Goal: Task Accomplishment & Management: Use online tool/utility

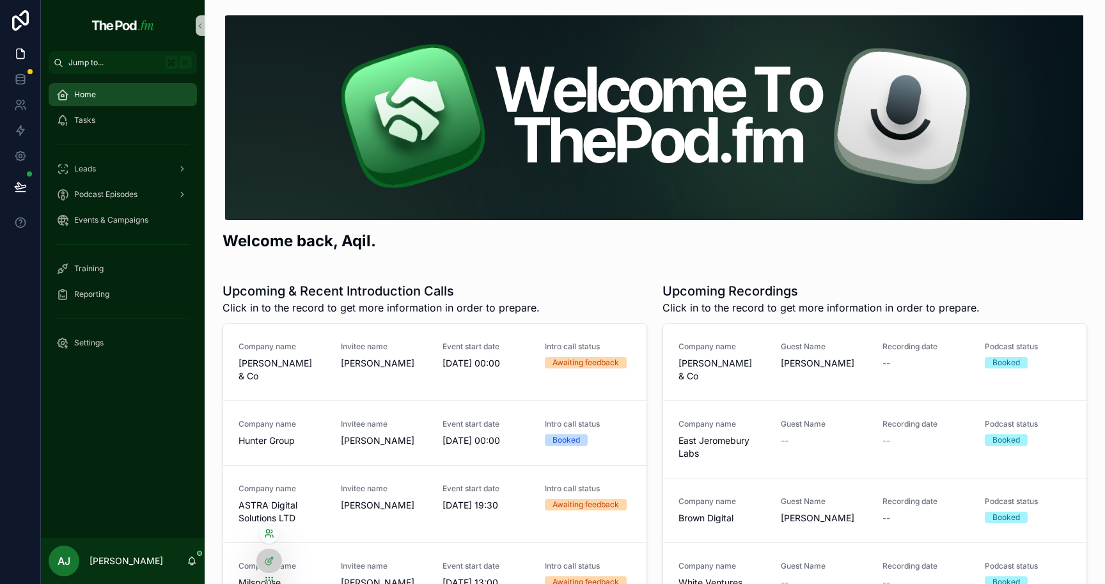
click at [268, 533] on icon at bounding box center [269, 533] width 10 height 10
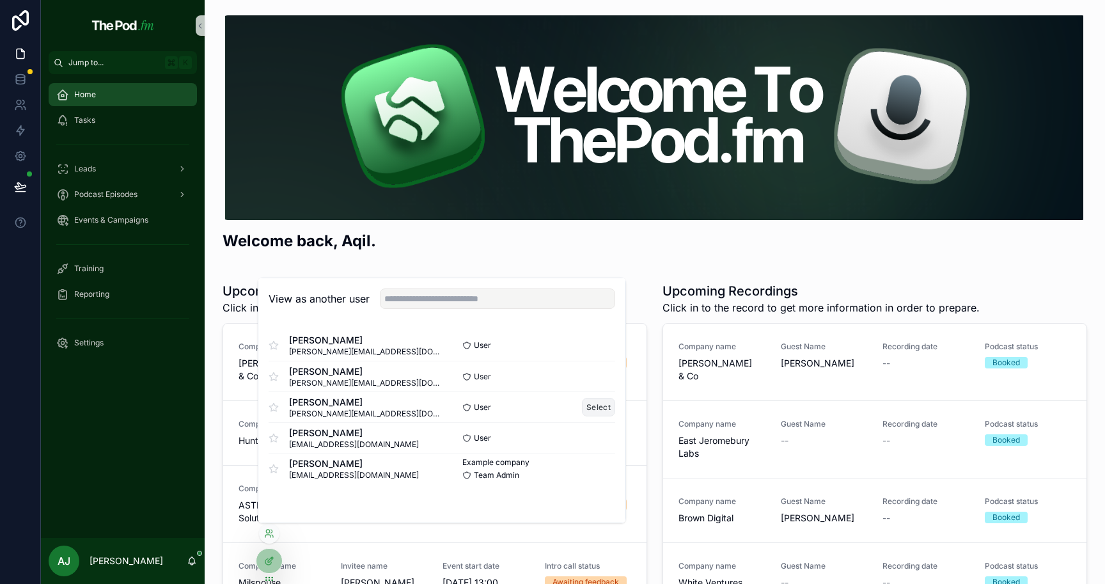
click at [603, 408] on button "Select" at bounding box center [598, 407] width 33 height 19
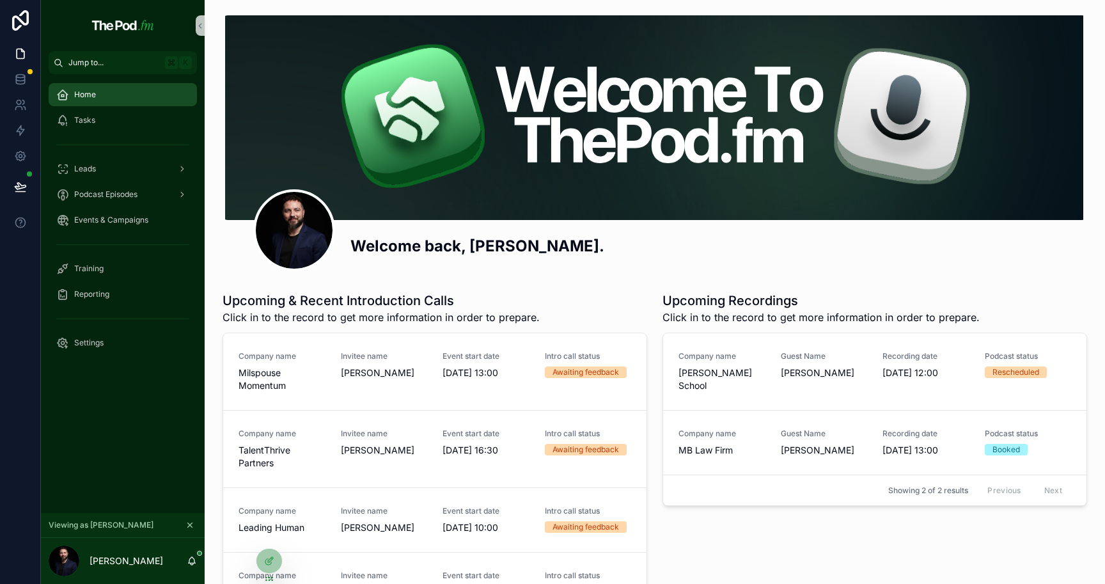
click at [1044, 480] on div "Previous Next" at bounding box center [1024, 490] width 93 height 20
click at [110, 169] on div "Leads" at bounding box center [122, 169] width 133 height 20
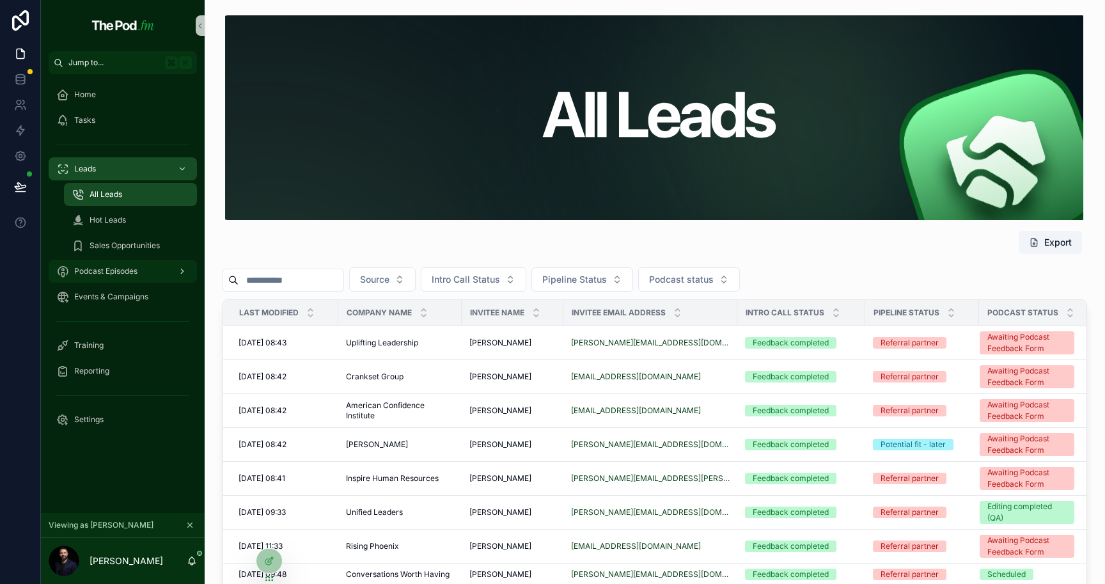
click at [132, 270] on span "Podcast Episodes" at bounding box center [105, 271] width 63 height 10
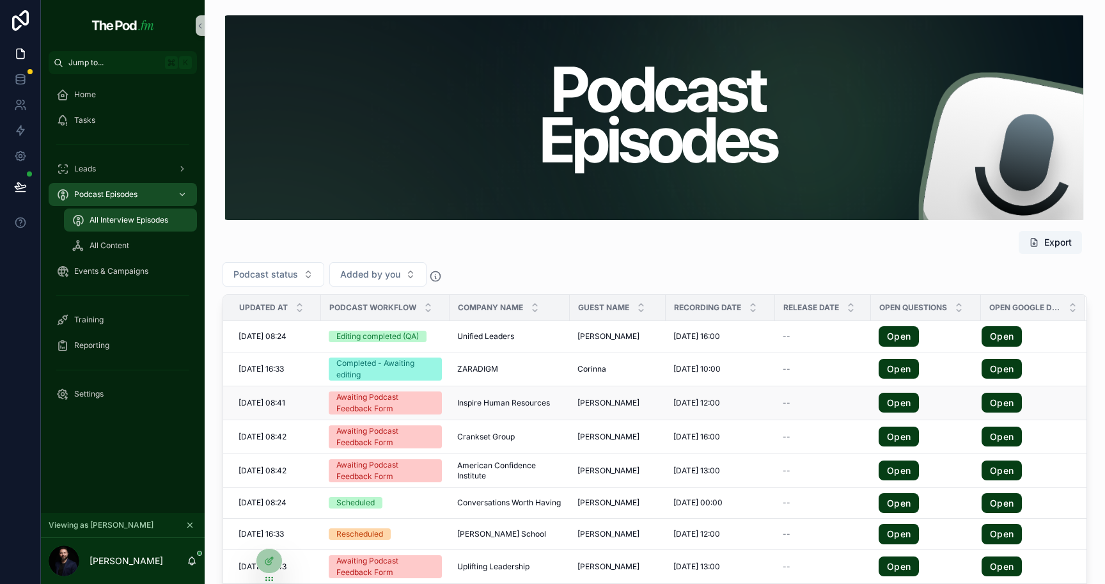
click at [541, 400] on span "Inspire Human Resources" at bounding box center [503, 403] width 93 height 10
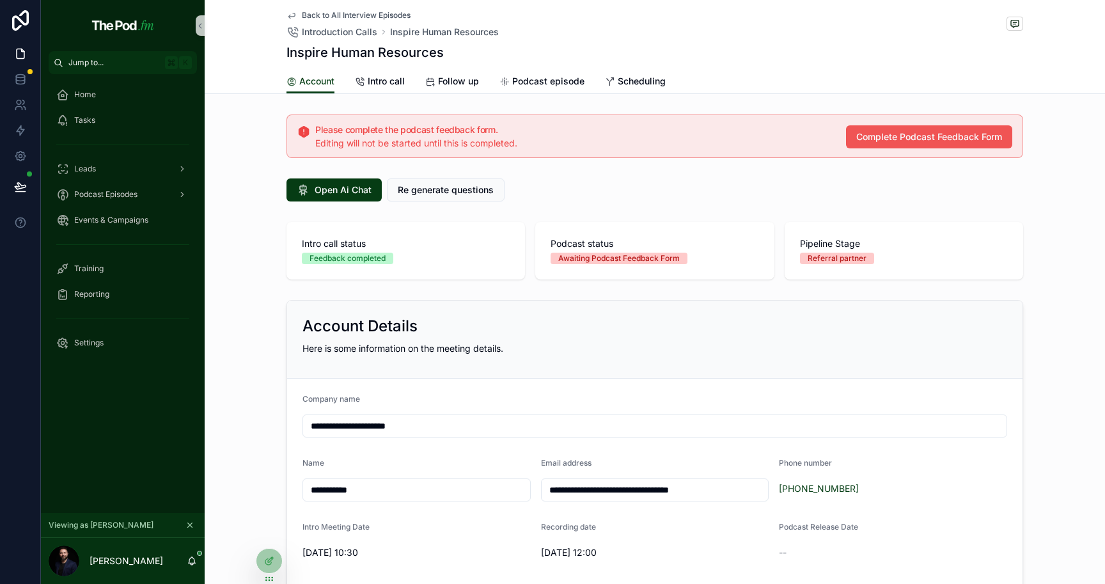
click at [960, 139] on span "Complete Podcast Feedback Form" at bounding box center [929, 136] width 146 height 13
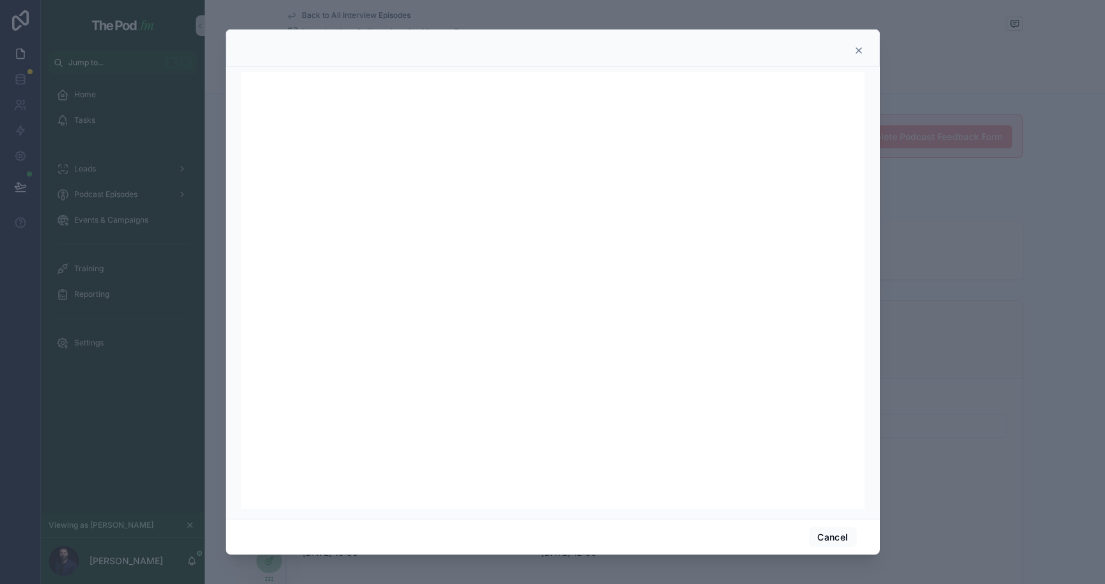
click at [855, 51] on icon at bounding box center [858, 50] width 10 height 10
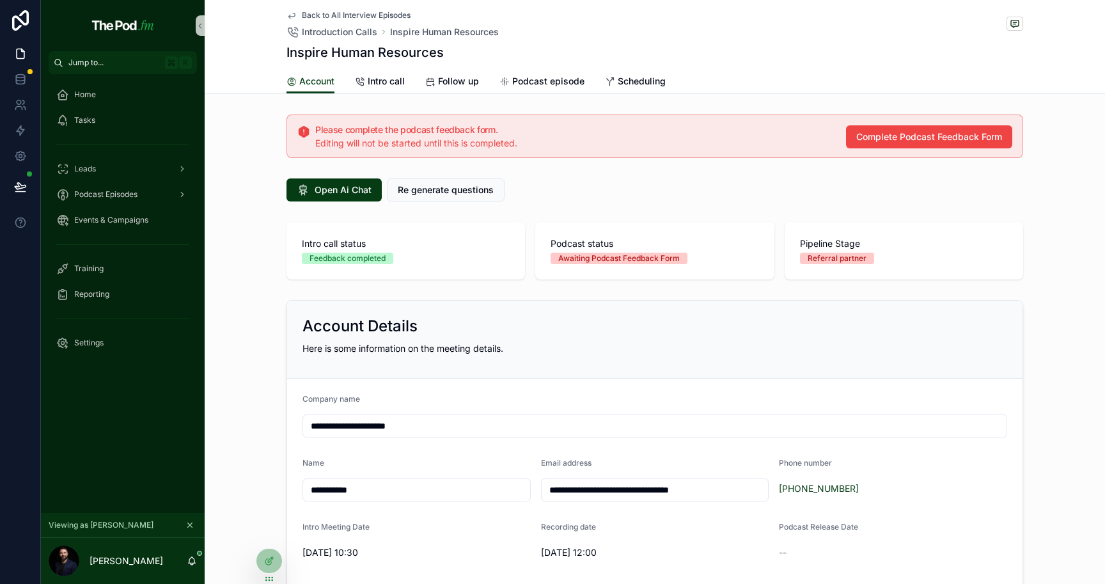
click at [388, 10] on span "Back to All Interview Episodes" at bounding box center [356, 15] width 109 height 10
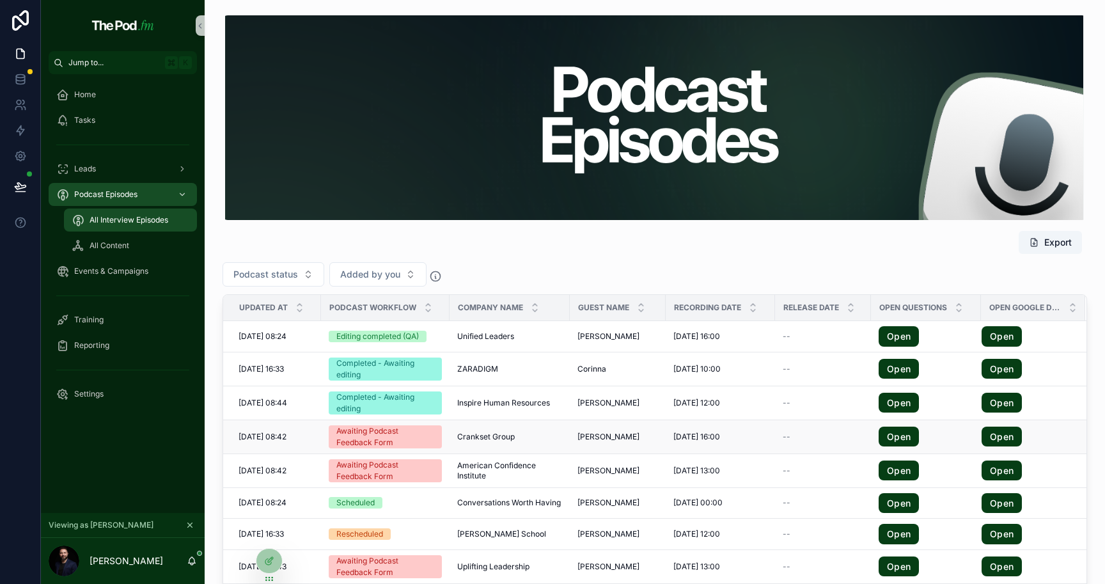
click at [538, 440] on div "Crankset Group Crankset Group" at bounding box center [509, 437] width 105 height 10
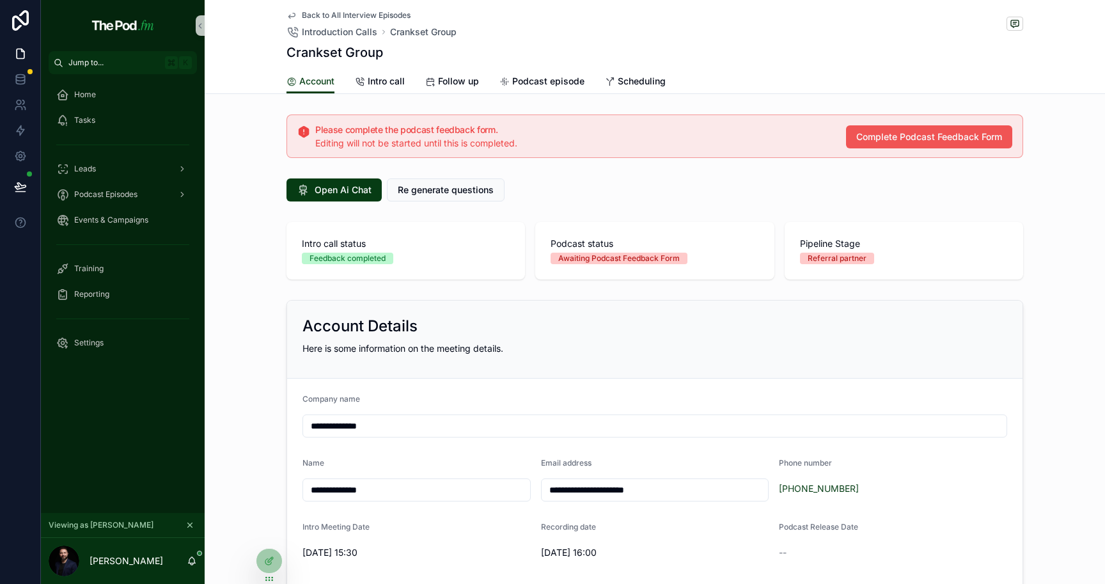
click at [881, 138] on span "Complete Podcast Feedback Form" at bounding box center [929, 136] width 146 height 13
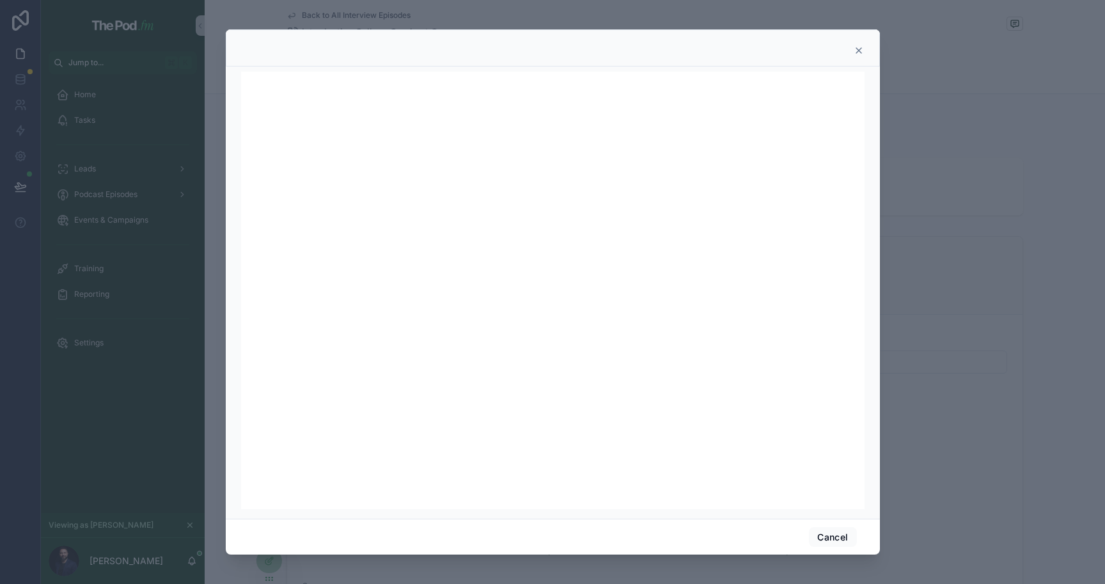
click at [857, 52] on icon at bounding box center [858, 50] width 10 height 10
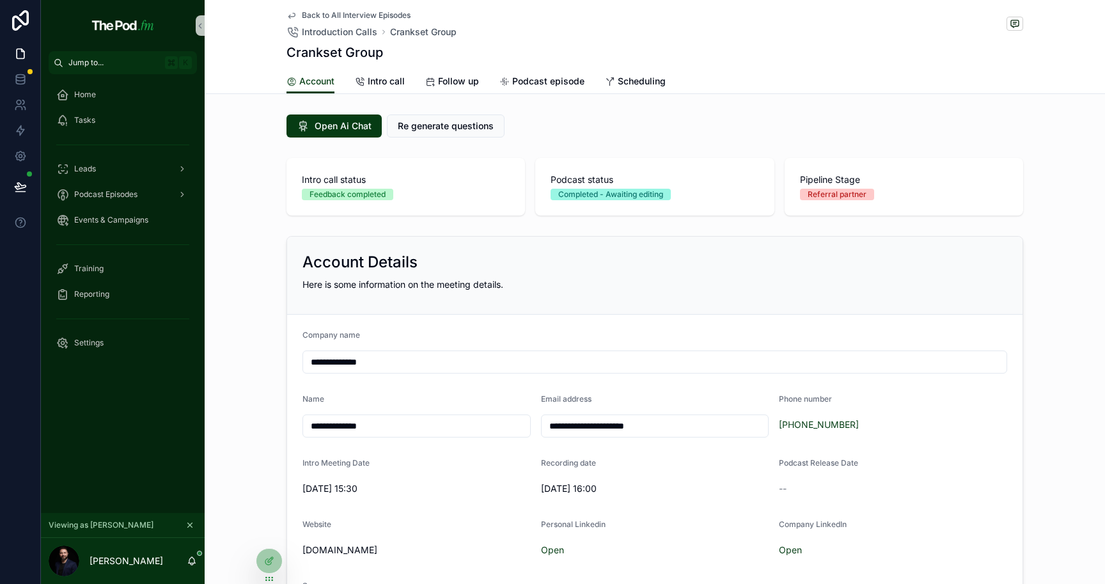
click at [394, 13] on span "Back to All Interview Episodes" at bounding box center [356, 15] width 109 height 10
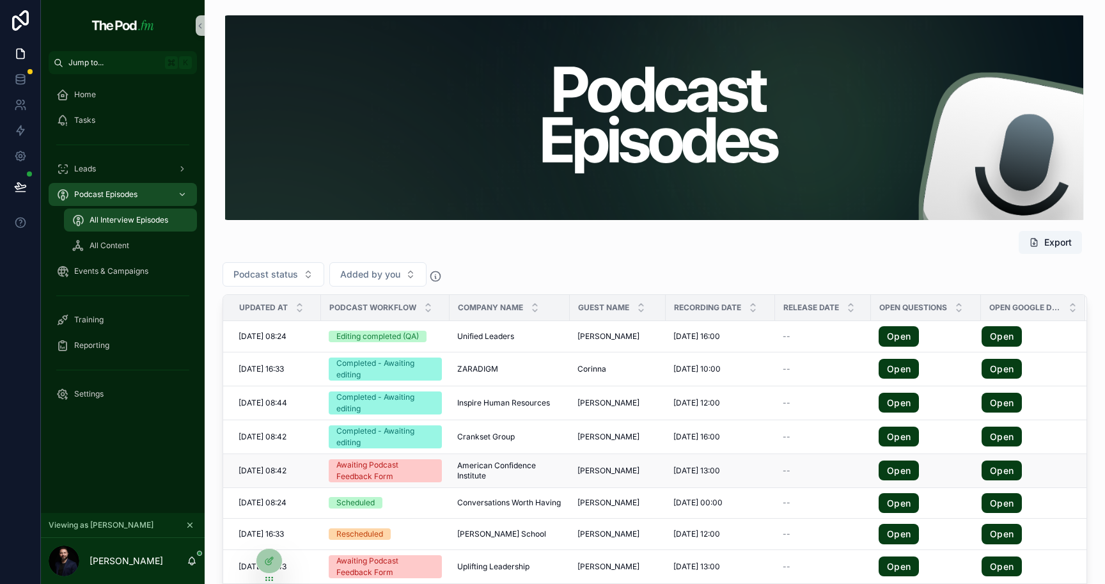
click at [550, 472] on span "American Confidence Institute" at bounding box center [509, 470] width 105 height 20
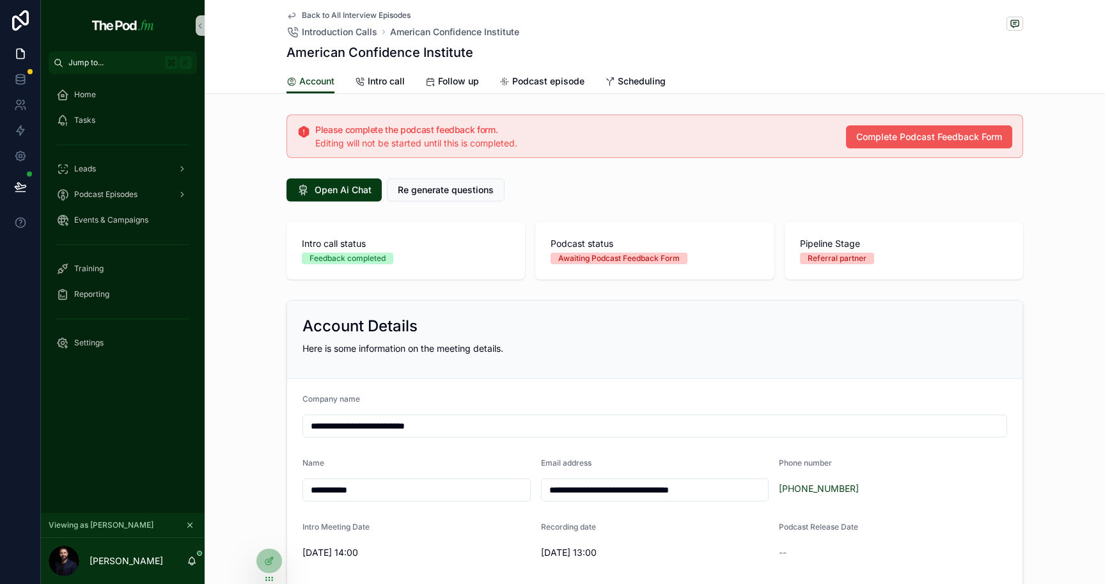
click at [899, 146] on button "Complete Podcast Feedback Form" at bounding box center [929, 136] width 166 height 23
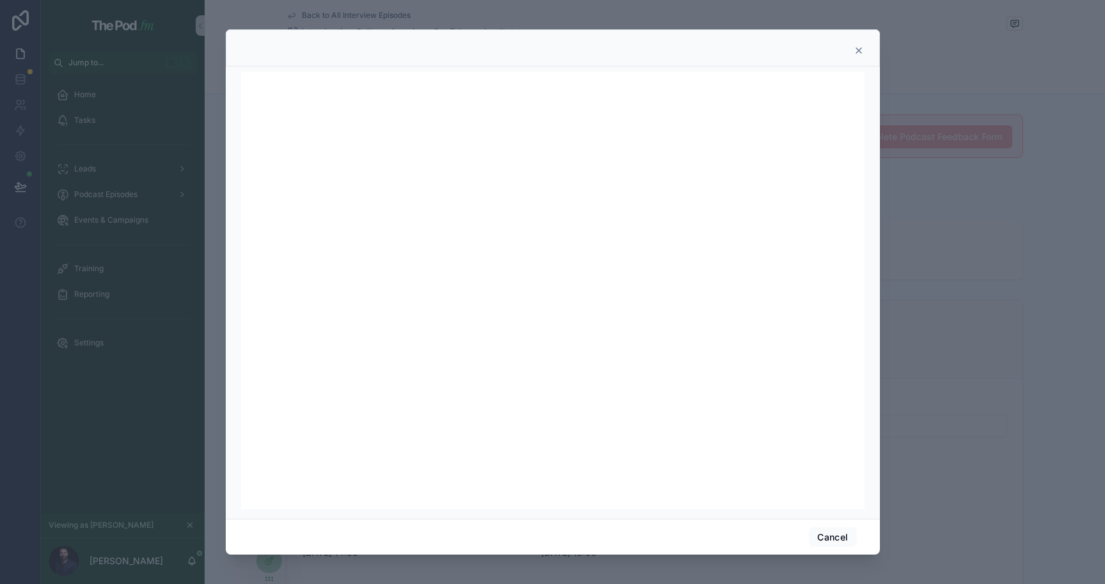
click at [860, 44] on div at bounding box center [553, 47] width 654 height 37
click at [860, 45] on icon at bounding box center [858, 50] width 10 height 10
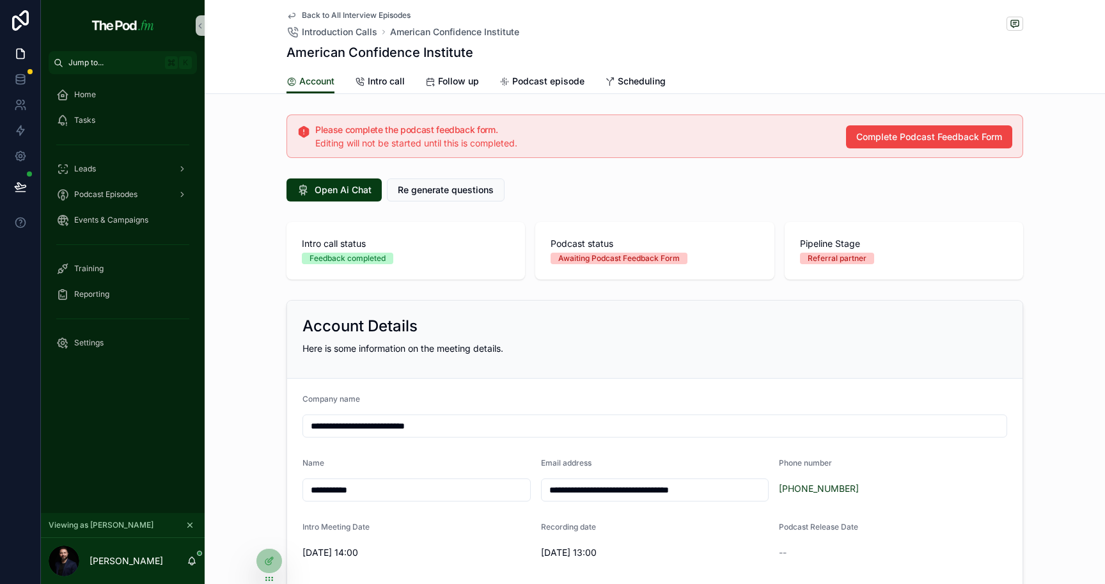
click at [387, 14] on span "Back to All Interview Episodes" at bounding box center [356, 15] width 109 height 10
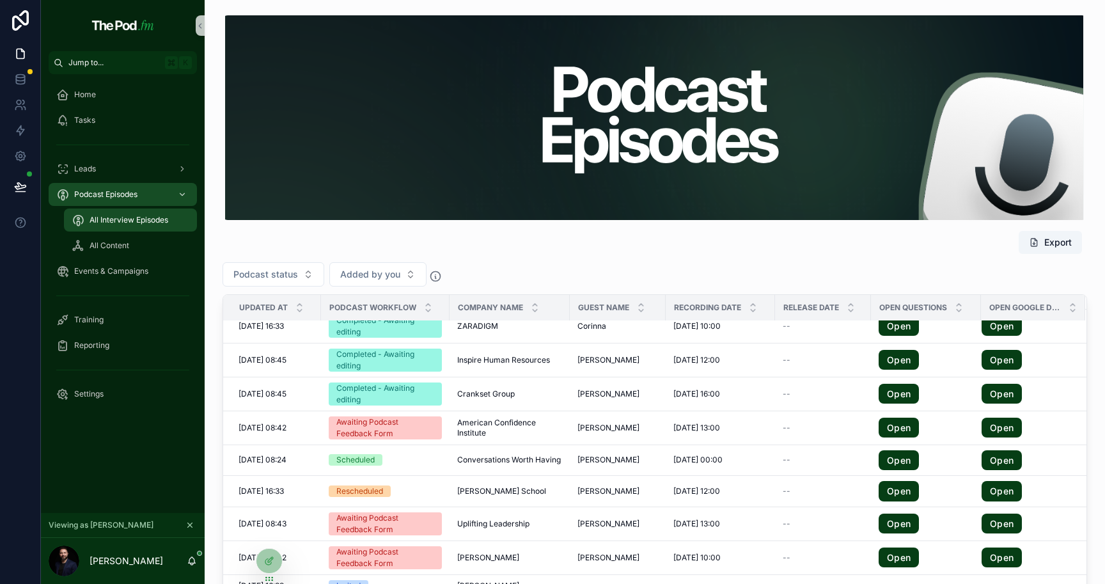
scroll to position [52, 0]
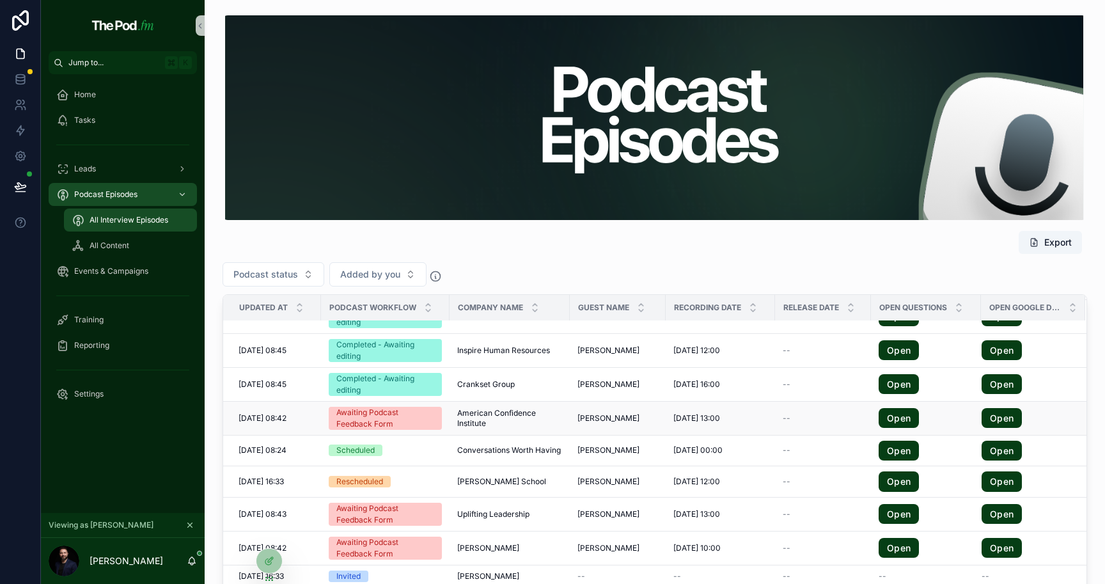
click at [513, 415] on span "American Confidence Institute" at bounding box center [509, 418] width 105 height 20
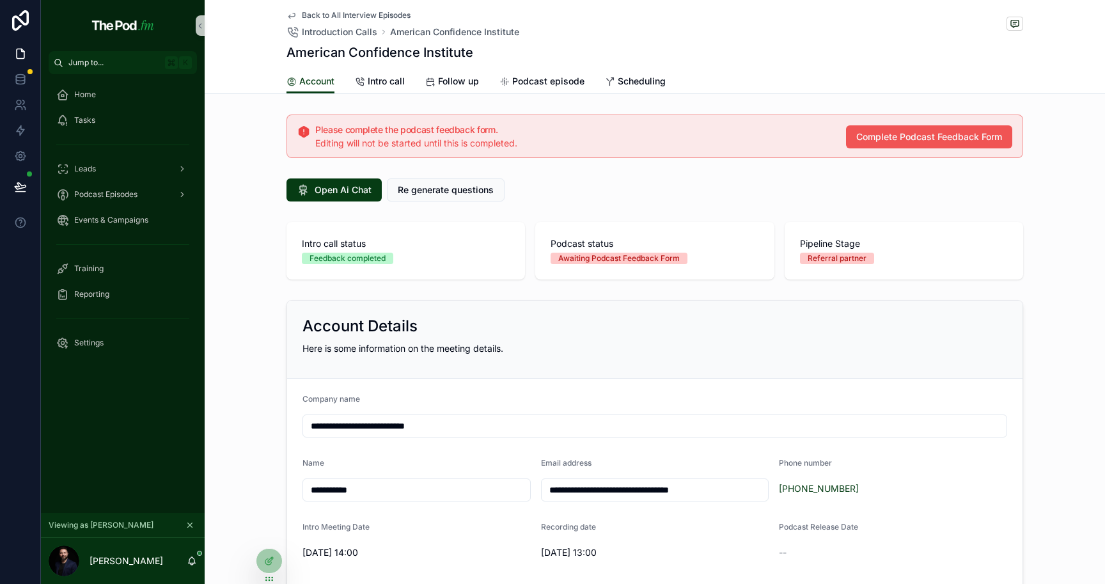
click at [879, 131] on span "Complete Podcast Feedback Form" at bounding box center [929, 136] width 146 height 13
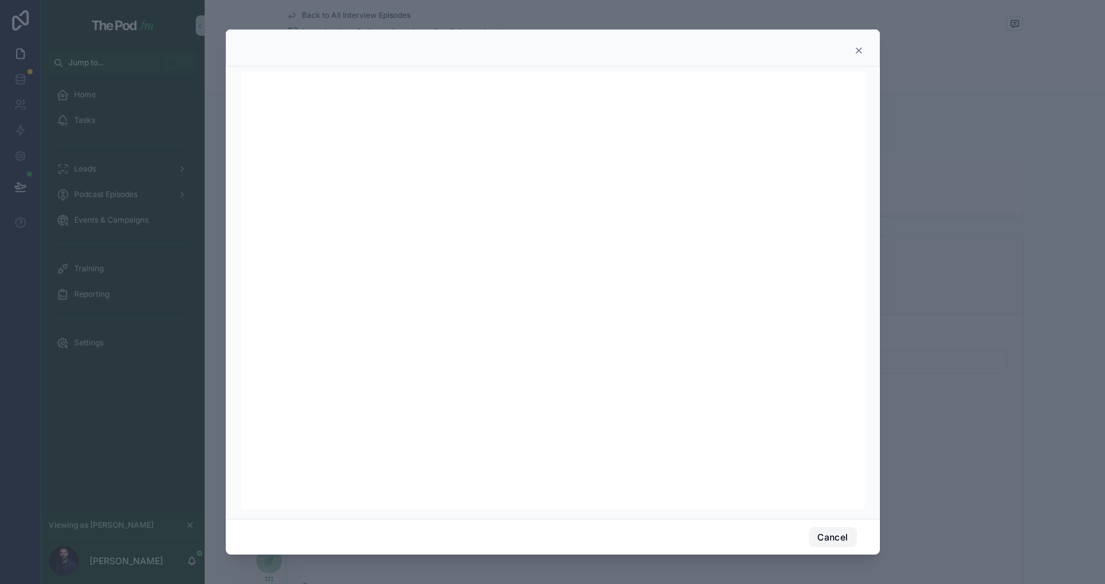
click at [816, 540] on button "Cancel" at bounding box center [832, 537] width 47 height 20
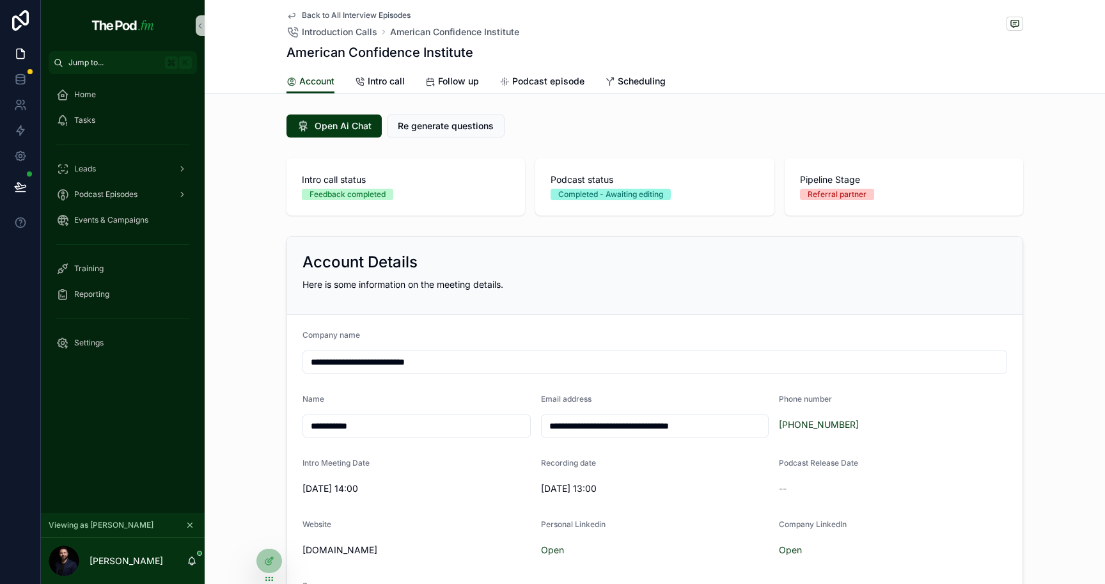
click at [379, 8] on div "Back to All Interview Episodes Introduction Calls American Confidence Institute…" at bounding box center [654, 34] width 736 height 69
click at [379, 14] on span "Back to All Interview Episodes" at bounding box center [356, 15] width 109 height 10
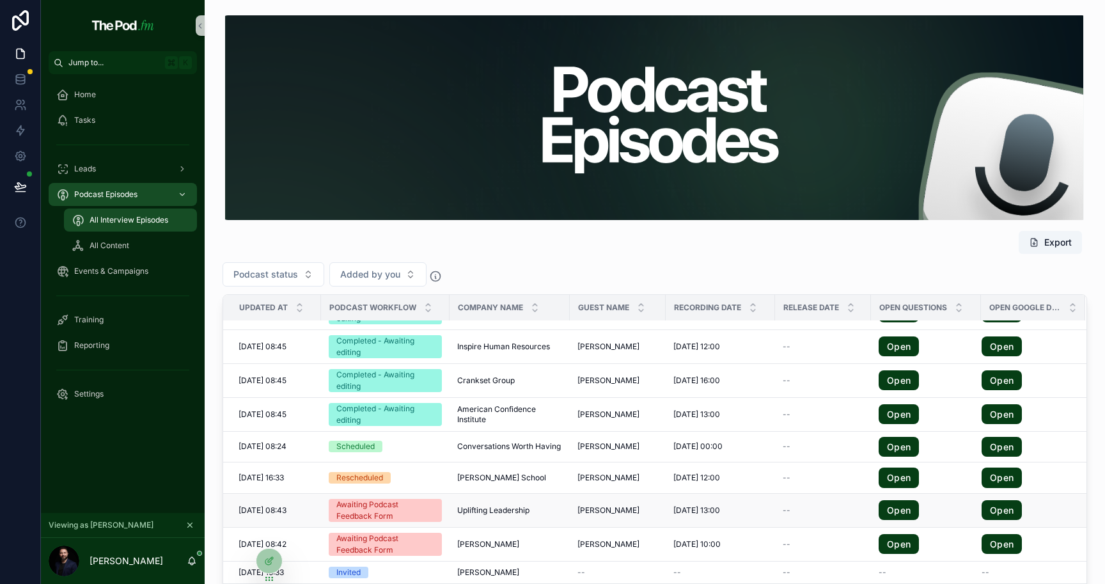
scroll to position [99, 0]
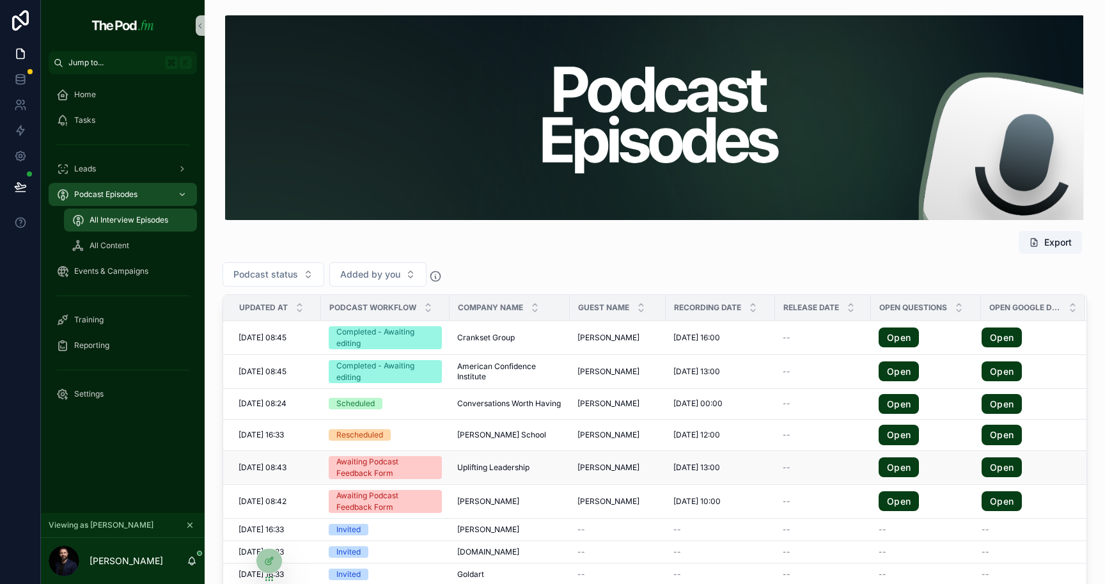
click at [533, 468] on div "Uplifting Leadership Uplifting Leadership" at bounding box center [509, 467] width 105 height 10
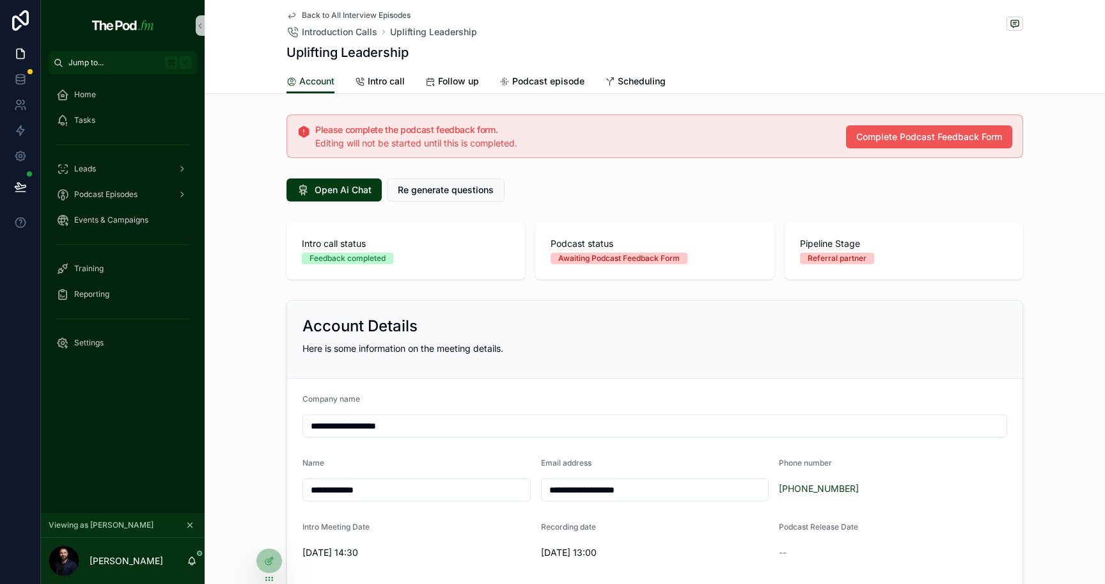
click at [871, 141] on span "Complete Podcast Feedback Form" at bounding box center [929, 136] width 146 height 13
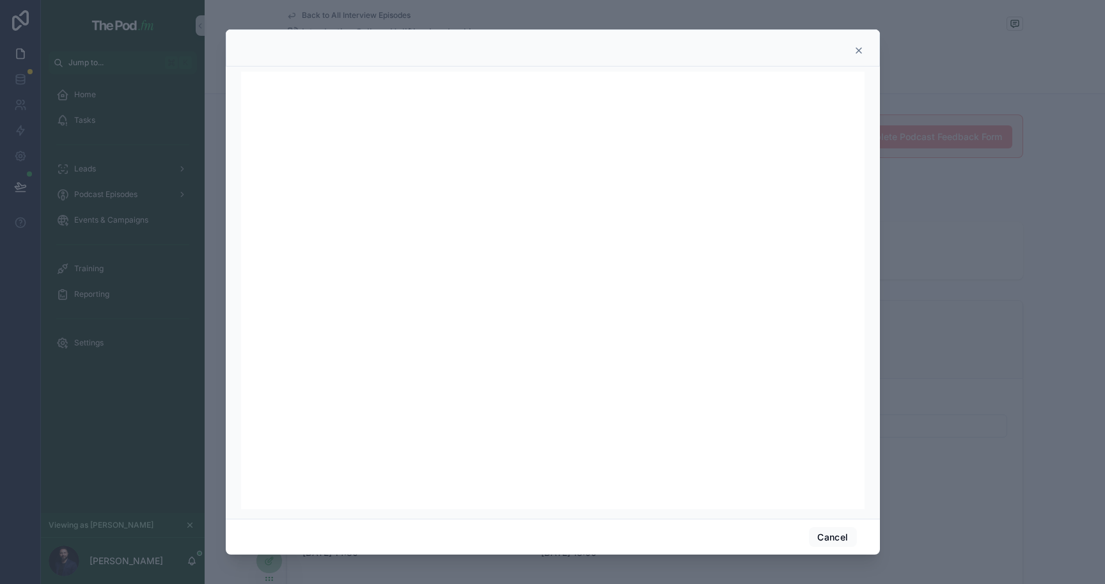
click at [855, 48] on icon at bounding box center [858, 50] width 10 height 10
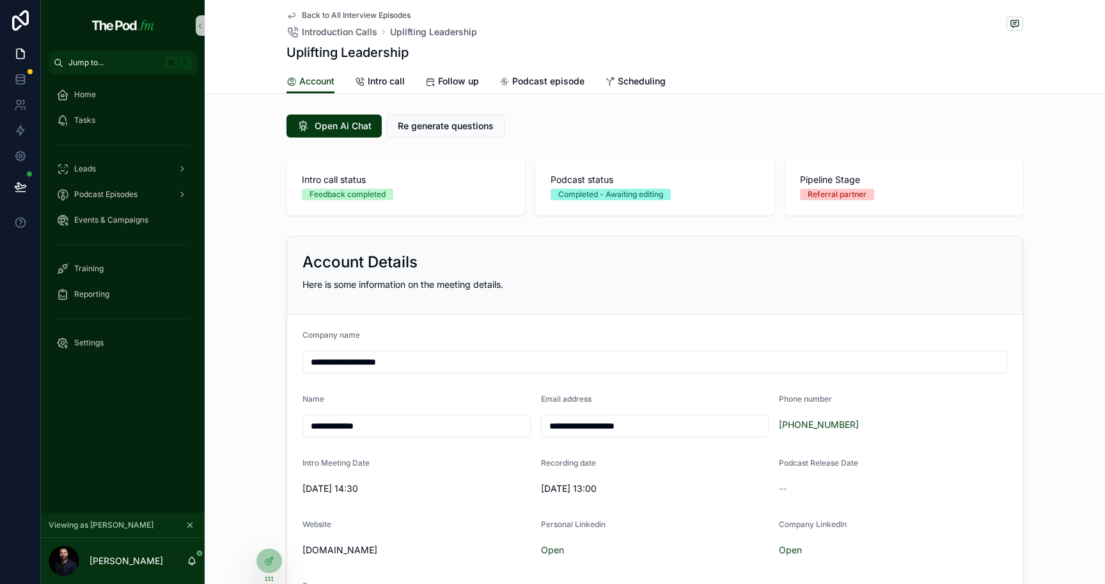
click at [382, 13] on span "Back to All Interview Episodes" at bounding box center [356, 15] width 109 height 10
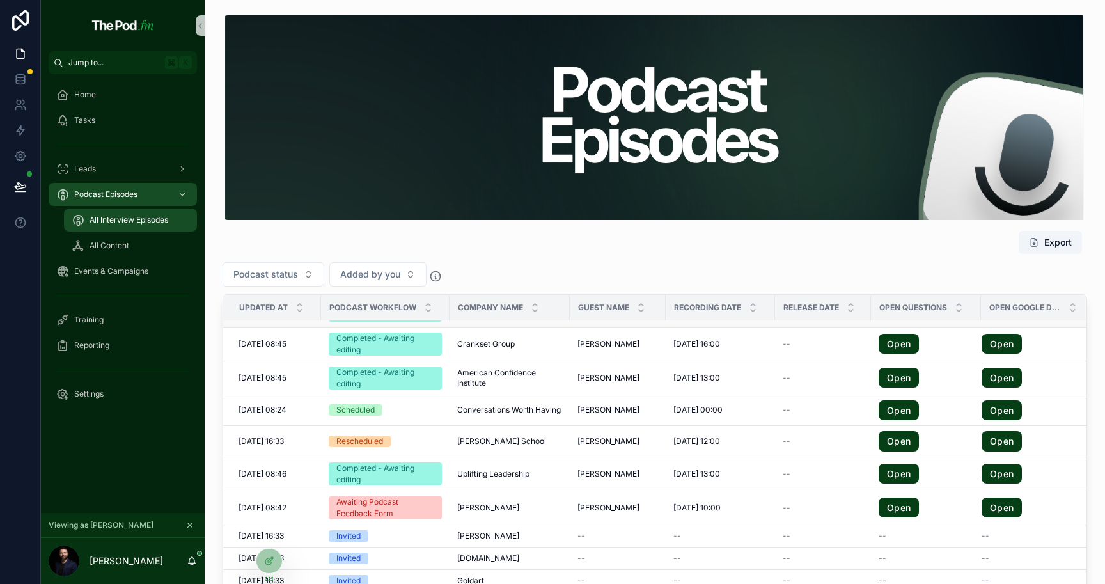
scroll to position [173, 0]
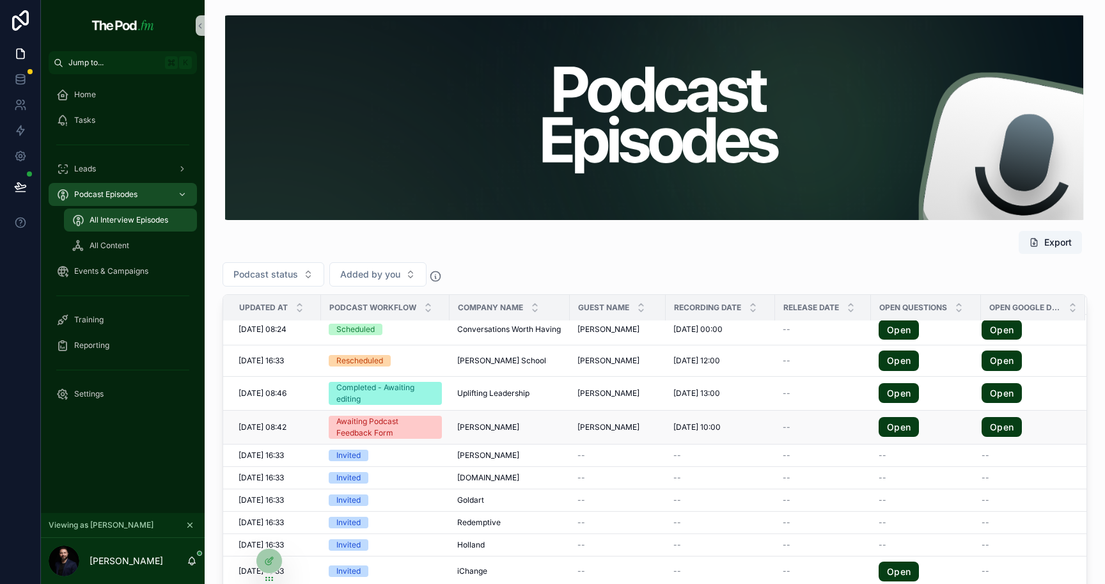
click at [501, 425] on div "[PERSON_NAME] [PERSON_NAME]" at bounding box center [509, 427] width 105 height 10
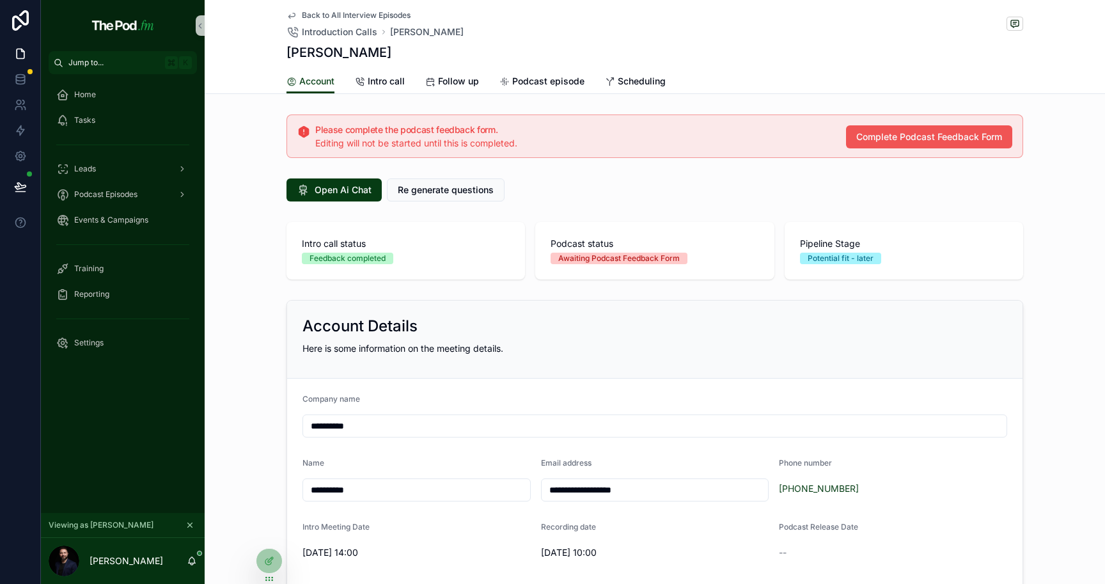
click at [942, 146] on button "Complete Podcast Feedback Form" at bounding box center [929, 136] width 166 height 23
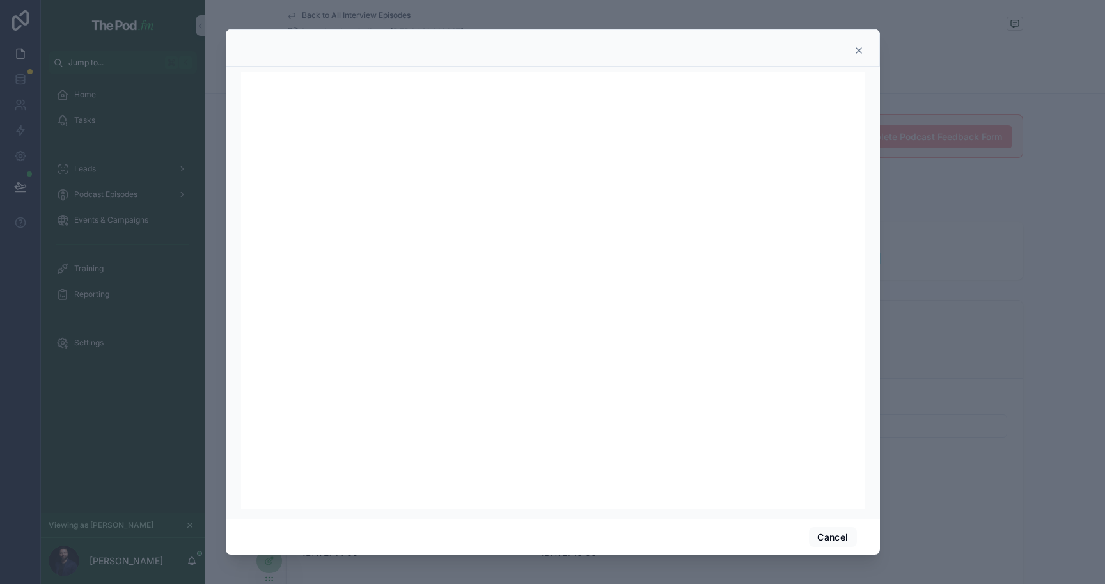
scroll to position [1, 0]
click at [825, 533] on button "Cancel" at bounding box center [832, 537] width 47 height 20
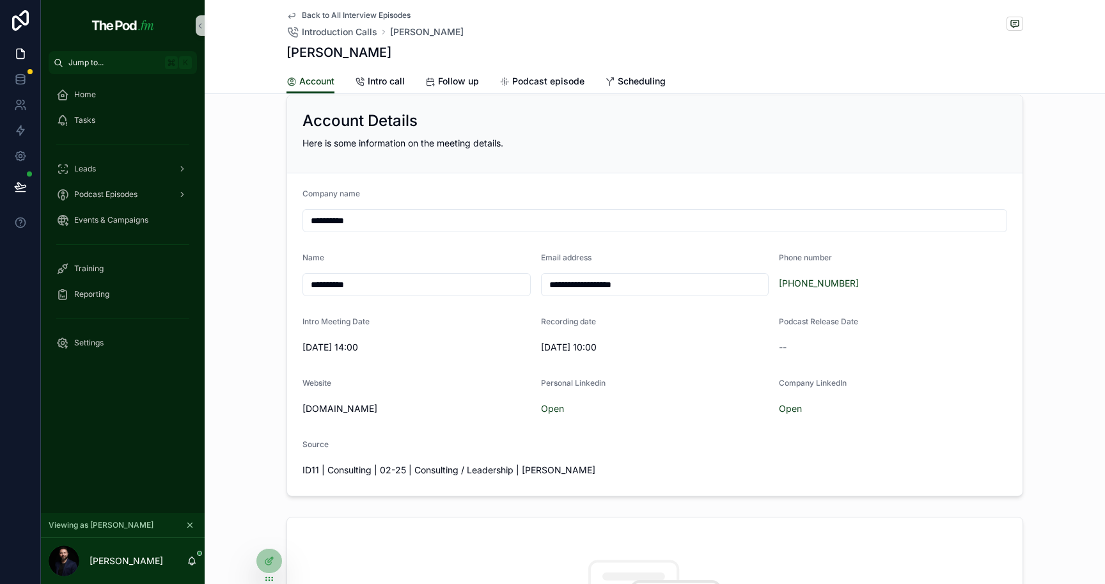
scroll to position [0, 0]
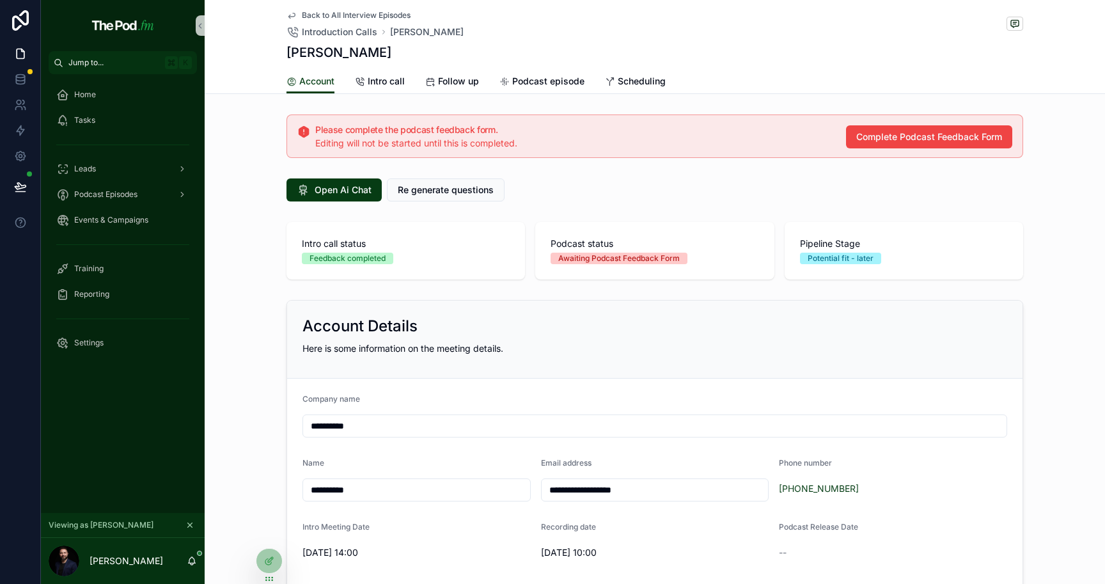
click at [366, 13] on span "Back to All Interview Episodes" at bounding box center [356, 15] width 109 height 10
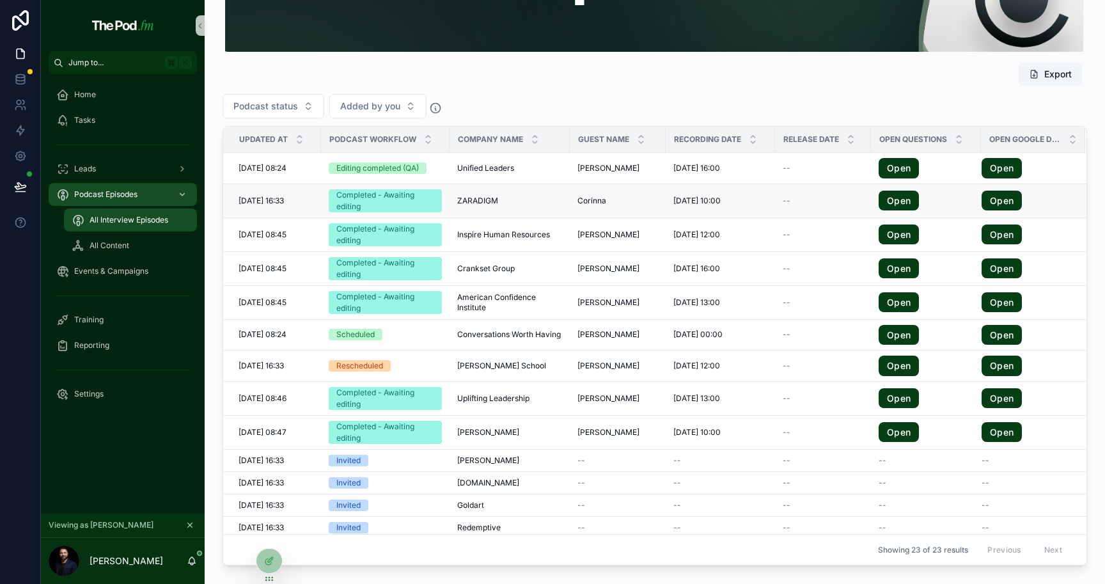
click at [542, 202] on div "ZARADIGM ZARADIGM" at bounding box center [509, 201] width 105 height 10
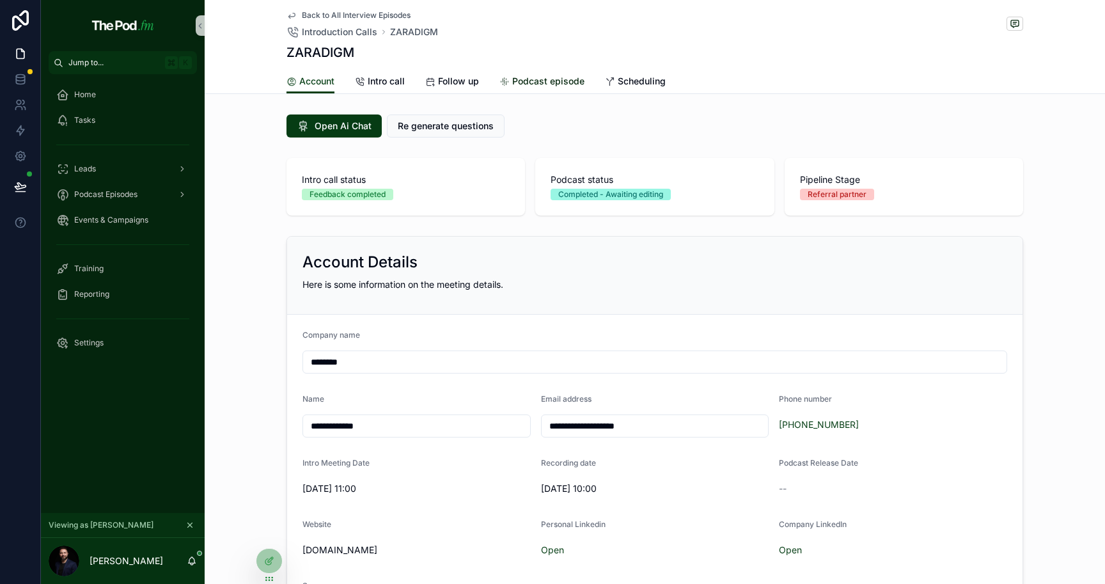
click at [552, 85] on span "Podcast episode" at bounding box center [548, 81] width 72 height 13
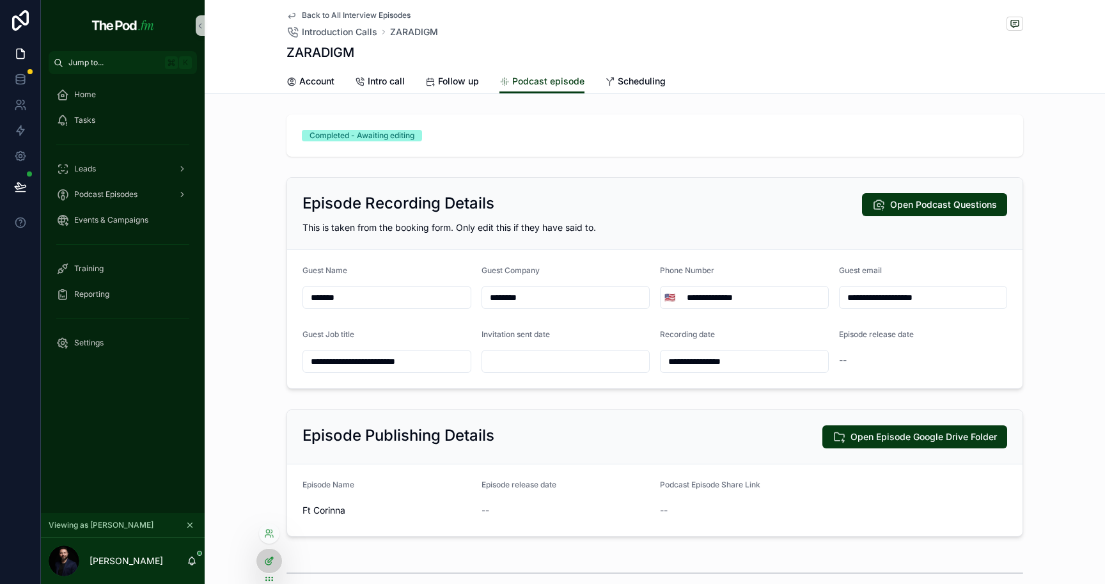
click at [265, 556] on icon at bounding box center [269, 561] width 10 height 10
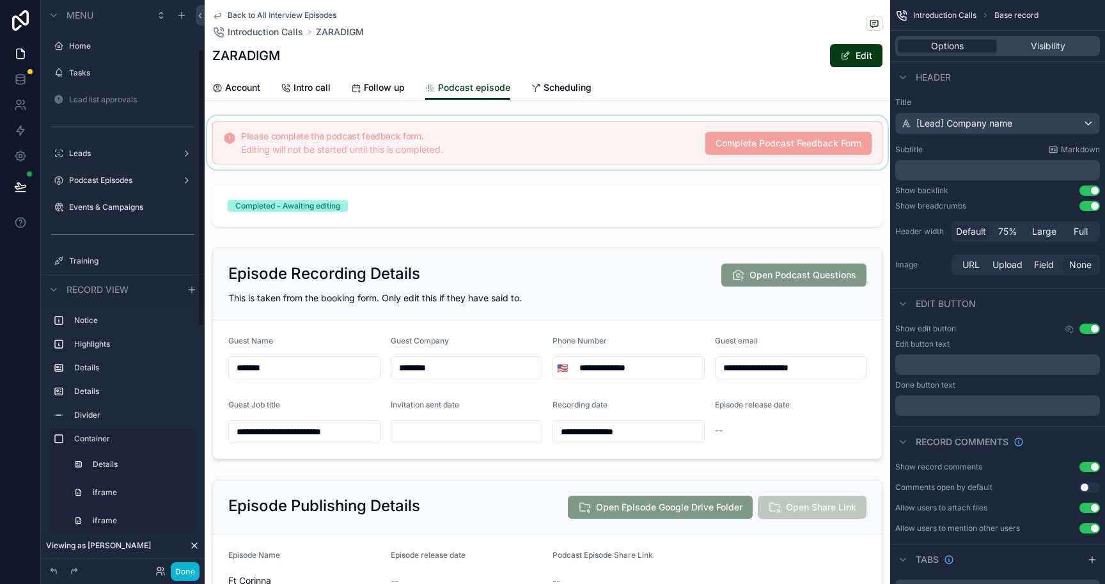
scroll to position [100, 0]
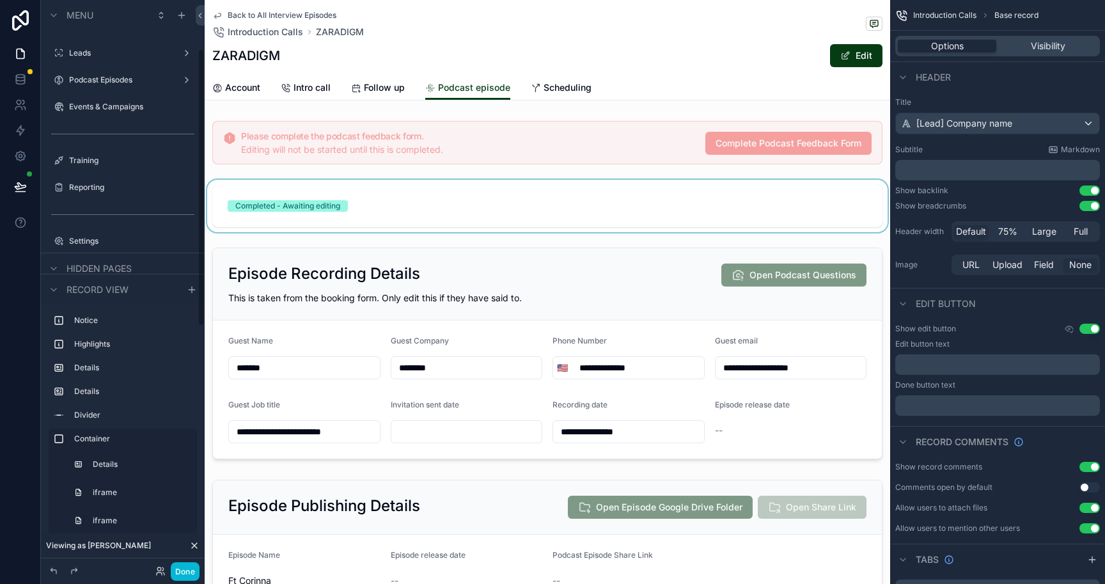
click at [447, 212] on div "scrollable content" at bounding box center [547, 206] width 685 height 52
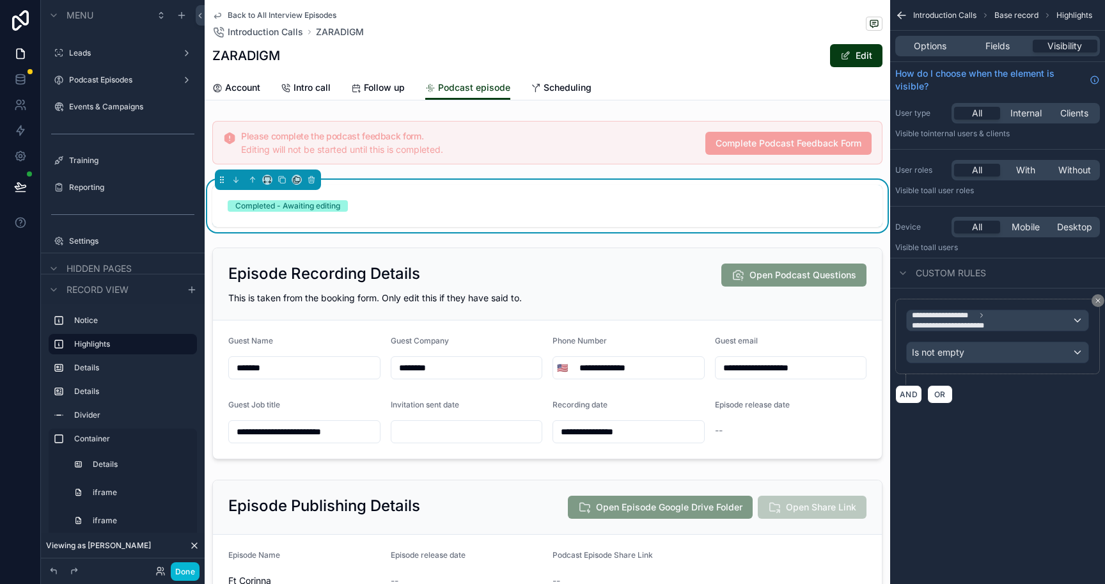
click at [935, 53] on div "Options Fields Visibility" at bounding box center [997, 46] width 205 height 20
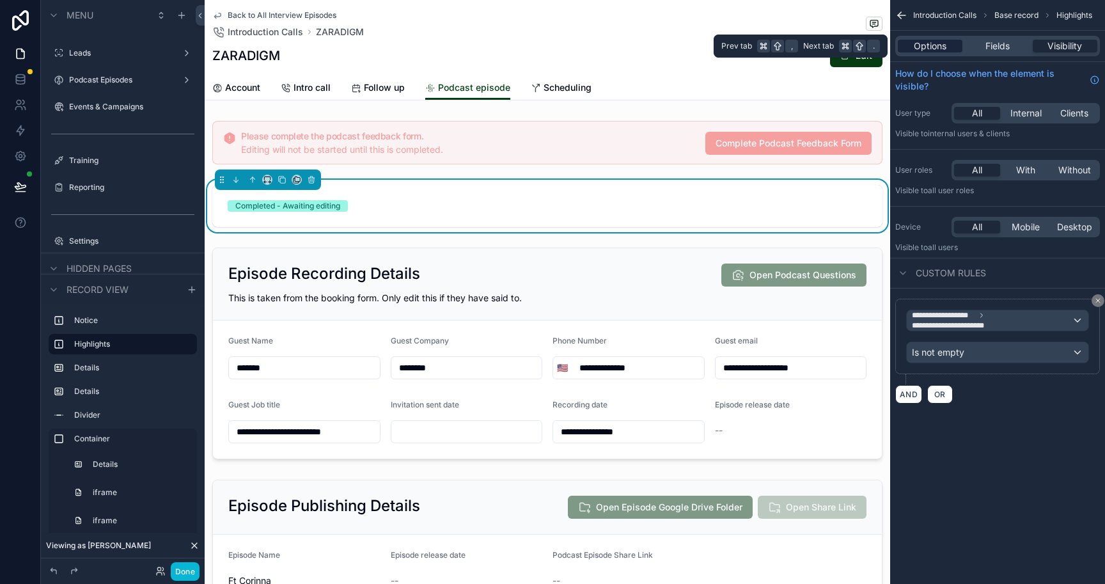
click at [937, 44] on span "Options" at bounding box center [930, 46] width 33 height 13
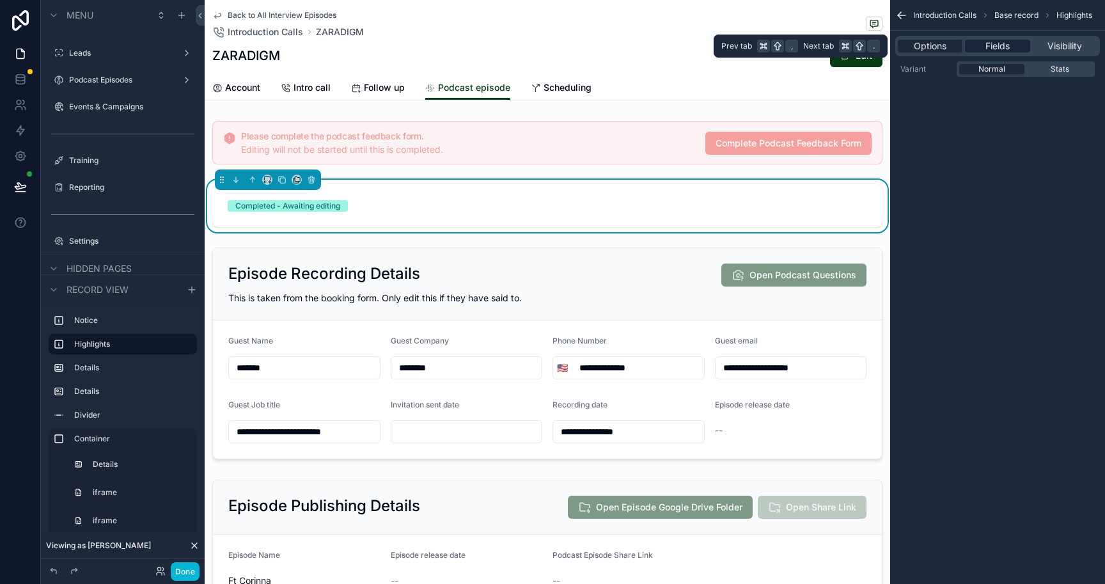
click at [983, 45] on div "Fields" at bounding box center [997, 46] width 65 height 13
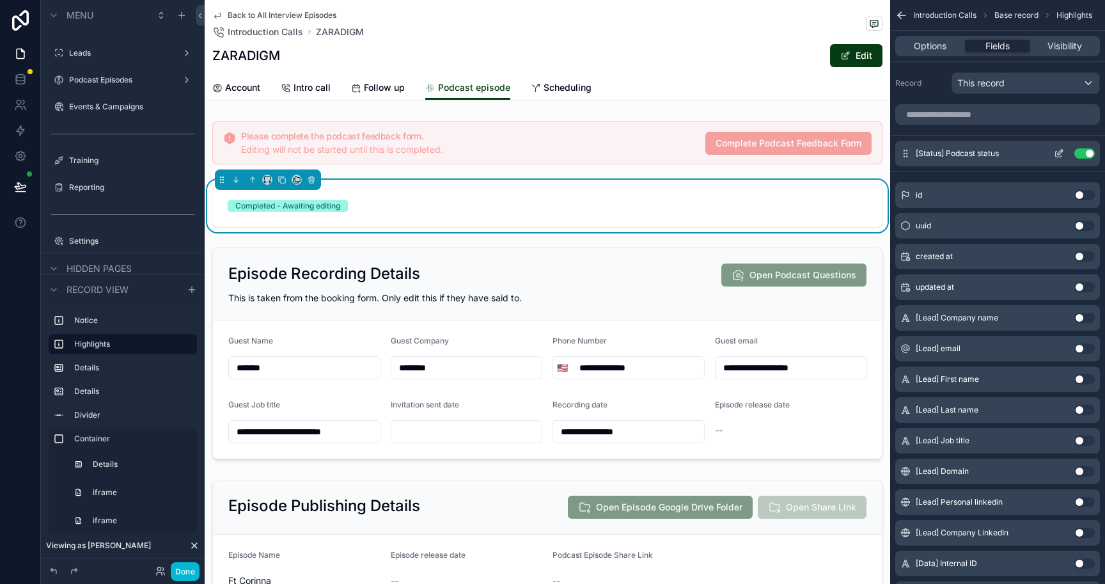
click at [1058, 152] on icon "scrollable content" at bounding box center [1059, 152] width 5 height 5
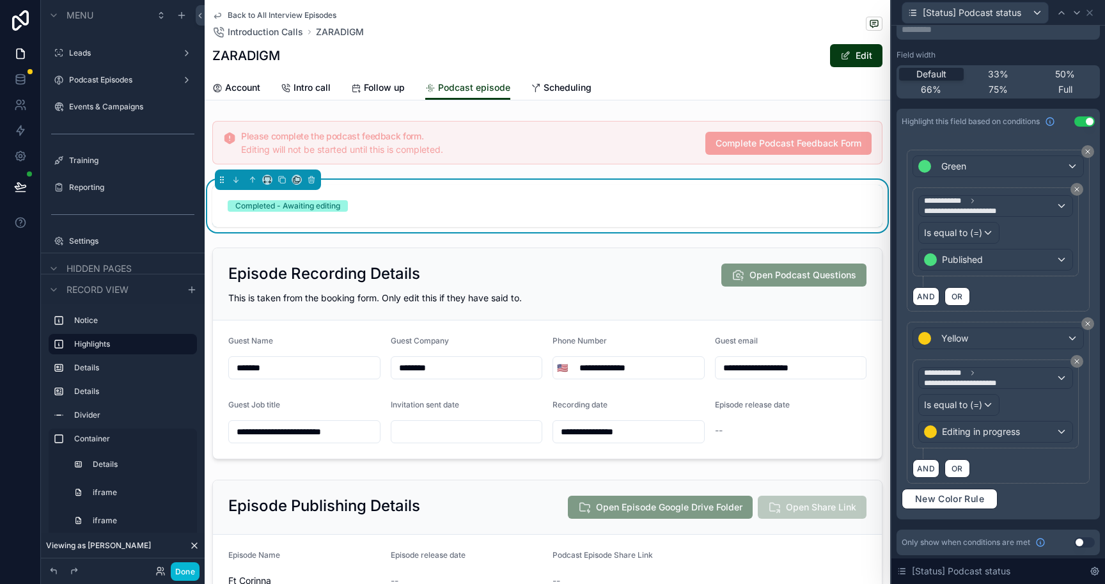
scroll to position [0, 0]
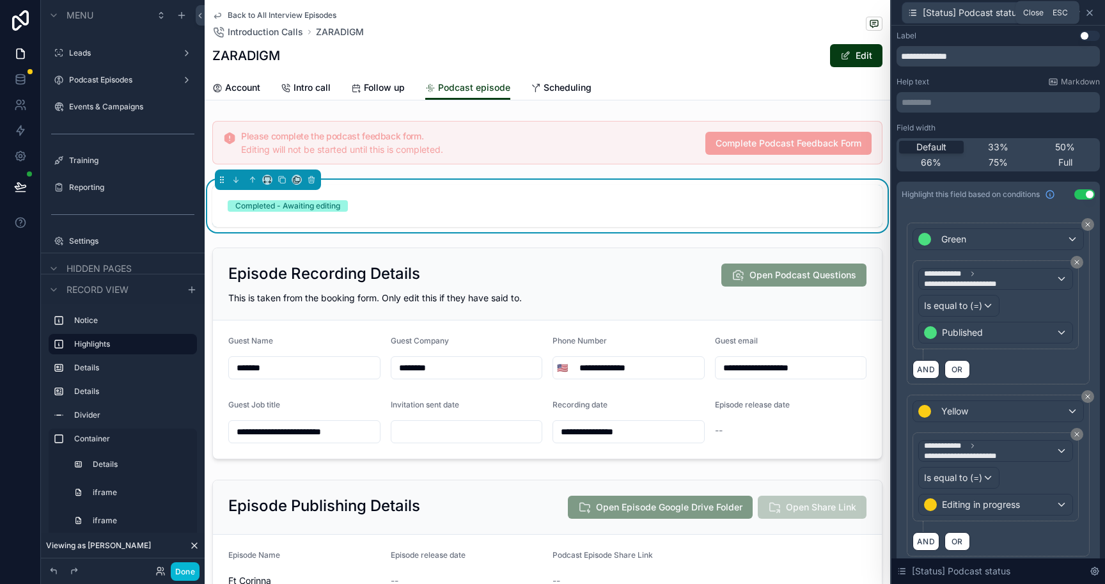
click at [1091, 13] on icon at bounding box center [1089, 13] width 10 height 10
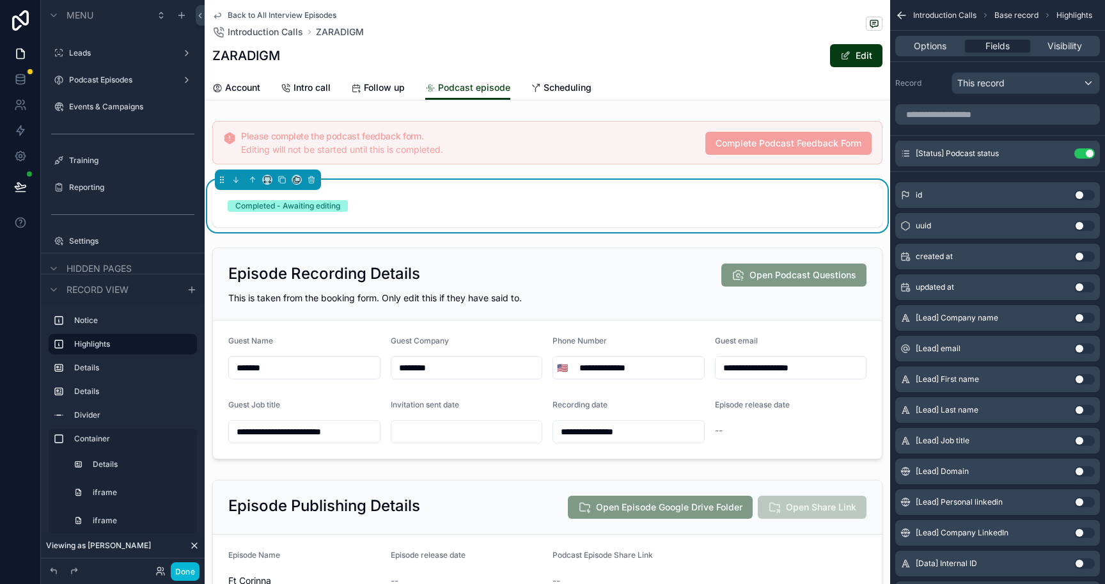
click at [334, 212] on div "Completed - Awaiting editing" at bounding box center [547, 206] width 670 height 42
